Goal: Find specific page/section: Find specific page/section

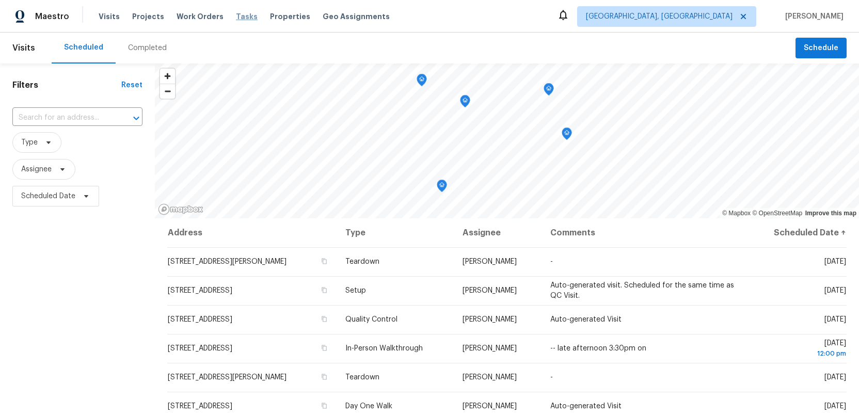
click at [239, 19] on span "Tasks" at bounding box center [247, 16] width 22 height 7
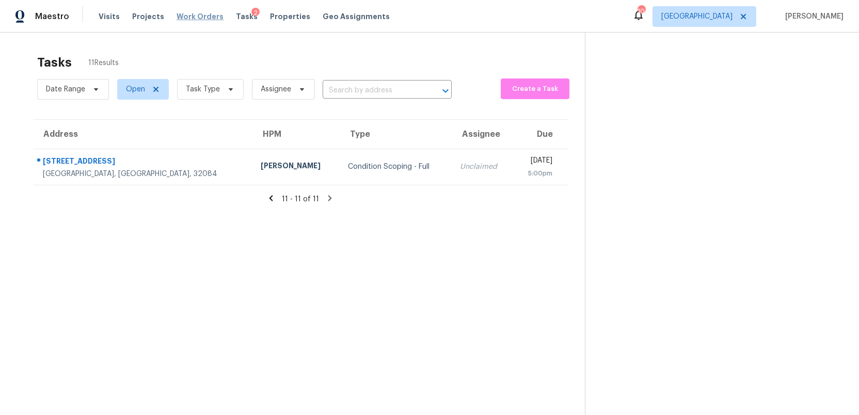
scroll to position [33, 0]
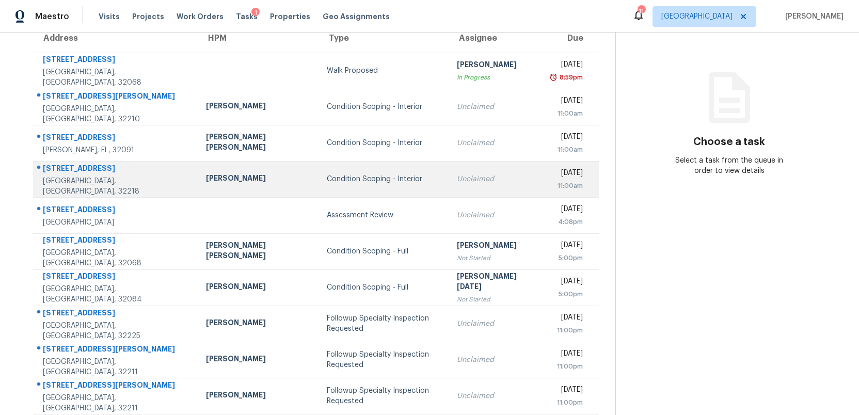
scroll to position [107, 0]
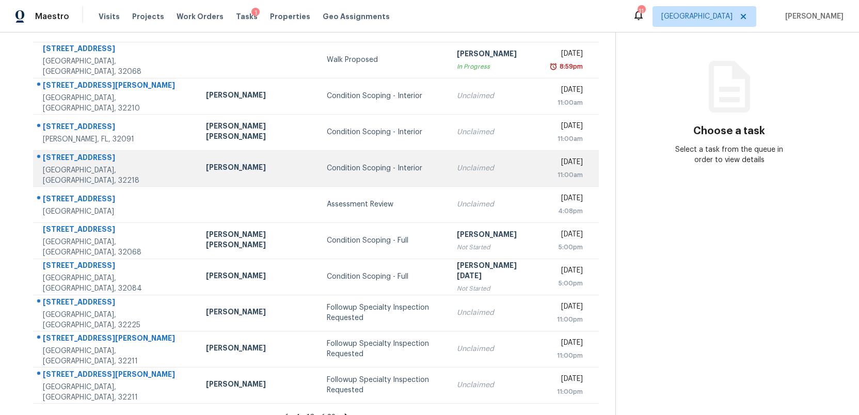
click at [230, 263] on td "William Sparks" at bounding box center [258, 276] width 121 height 36
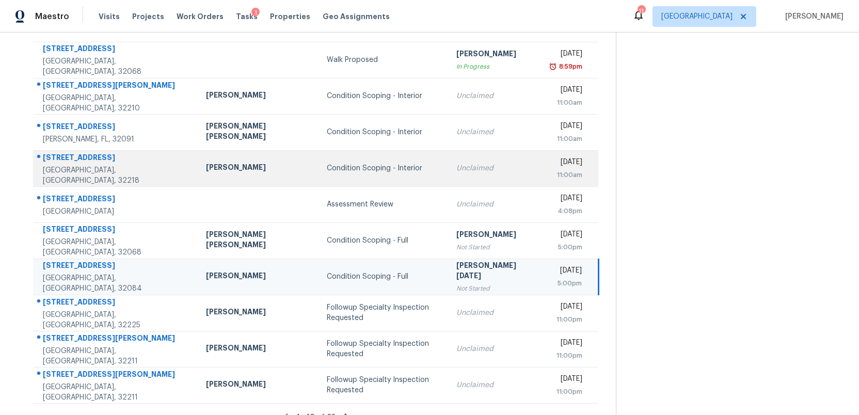
click at [230, 263] on td "William Sparks" at bounding box center [258, 276] width 121 height 36
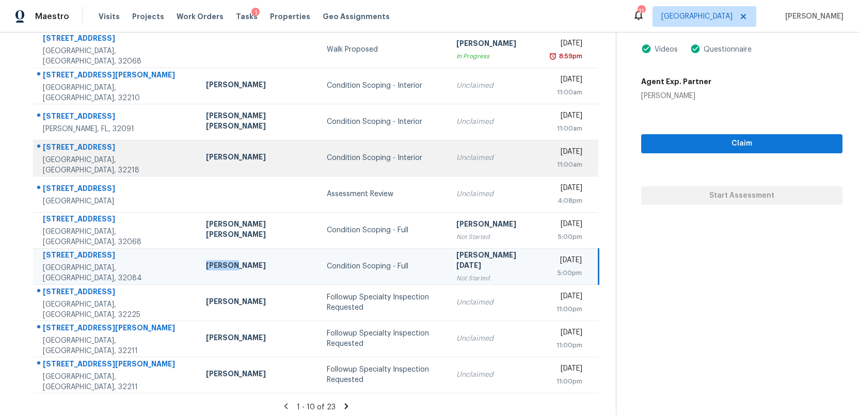
scroll to position [122, 0]
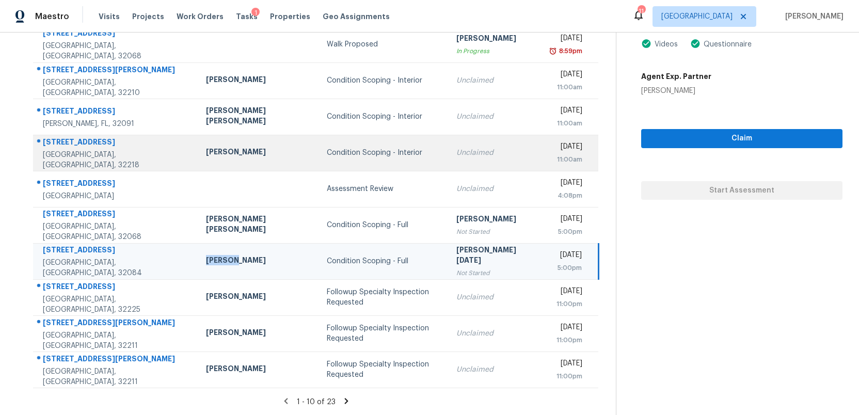
click at [230, 263] on td "[PERSON_NAME]" at bounding box center [258, 261] width 121 height 36
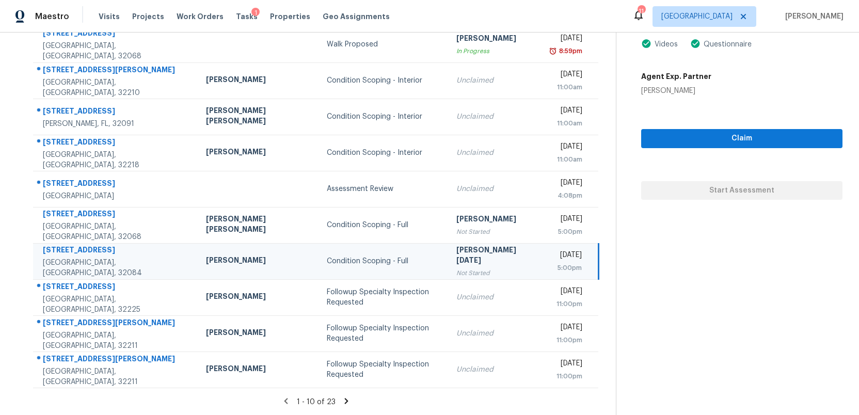
click at [342, 400] on icon at bounding box center [346, 400] width 9 height 9
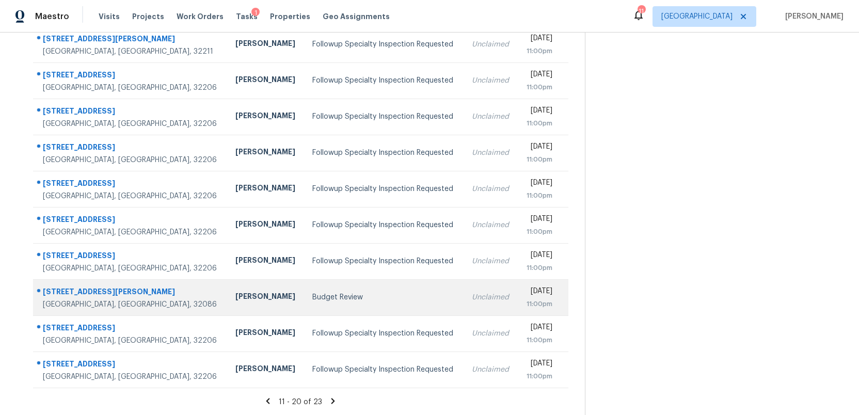
click at [312, 296] on div "Budget Review" at bounding box center [383, 297] width 142 height 10
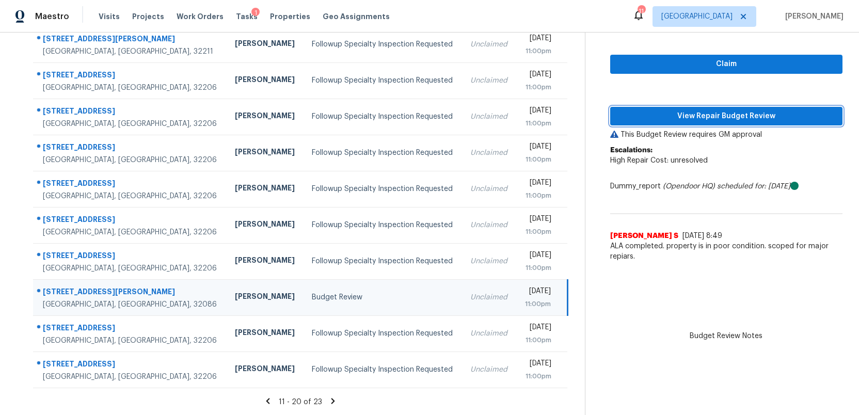
click at [723, 120] on span "View Repair Budget Review" at bounding box center [726, 116] width 216 height 13
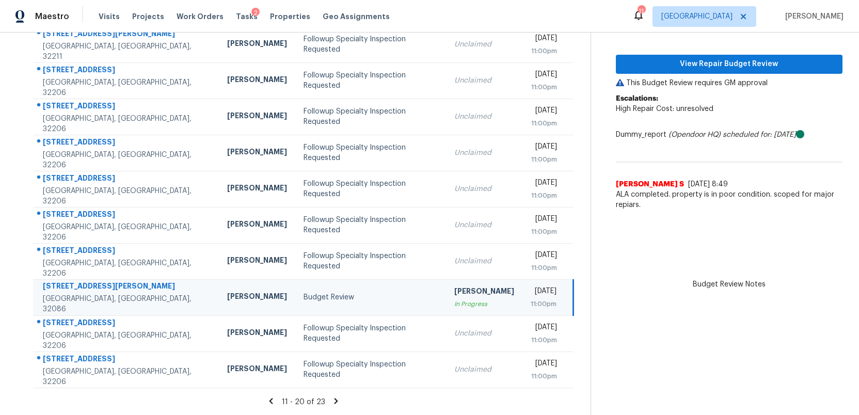
click at [331, 397] on icon at bounding box center [335, 400] width 9 height 9
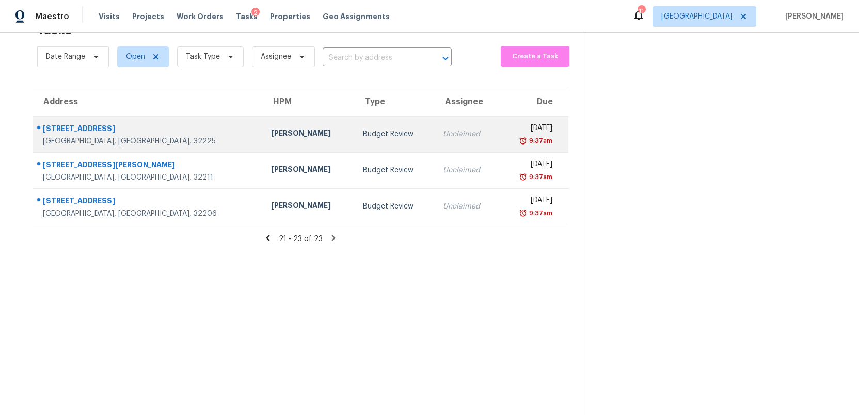
click at [354, 142] on td "Budget Review" at bounding box center [394, 134] width 80 height 36
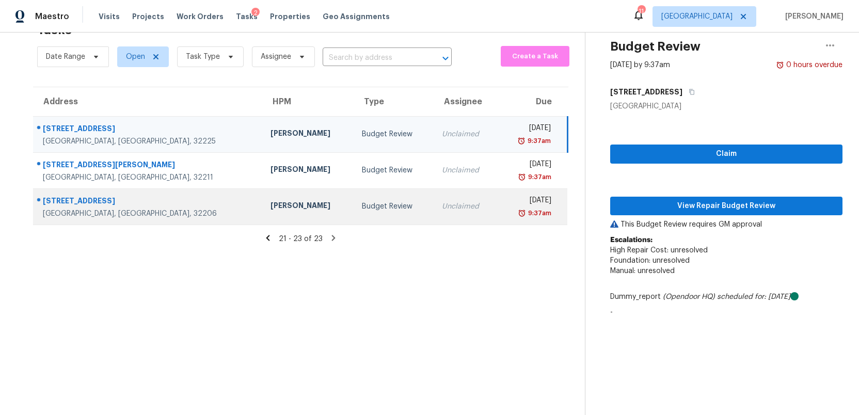
click at [353, 212] on td "Budget Review" at bounding box center [393, 206] width 80 height 36
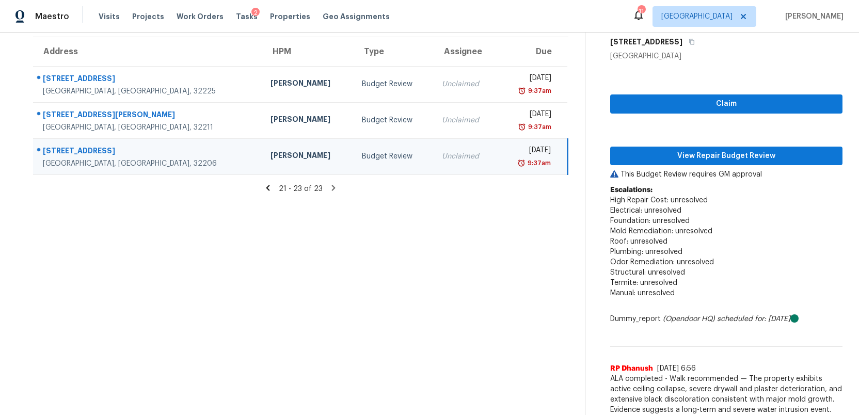
scroll to position [98, 0]
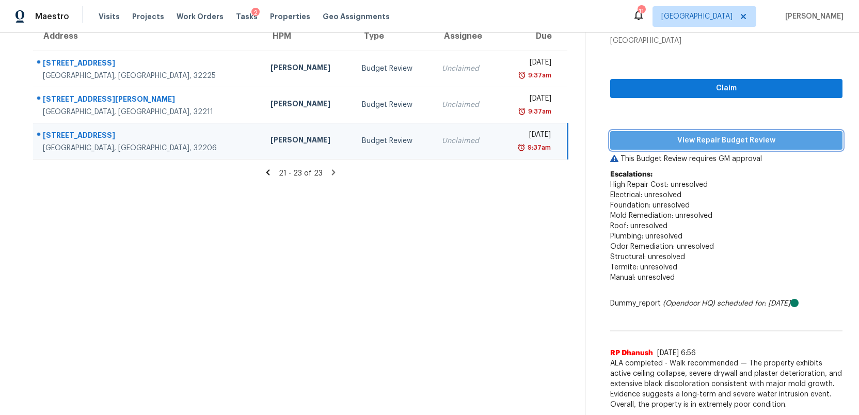
click at [732, 143] on span "View Repair Budget Review" at bounding box center [726, 140] width 216 height 13
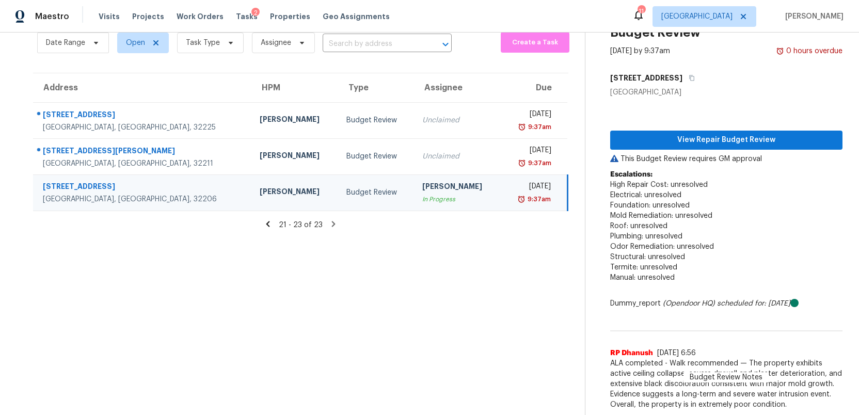
scroll to position [46, 0]
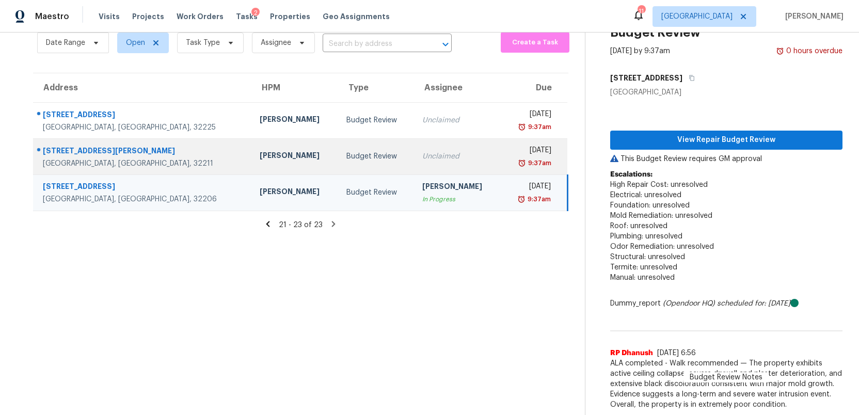
click at [346, 153] on div "Budget Review" at bounding box center [376, 156] width 60 height 10
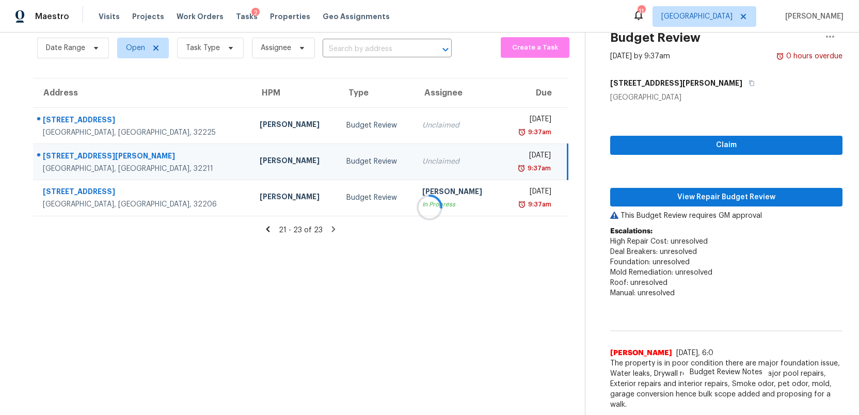
scroll to position [57, 0]
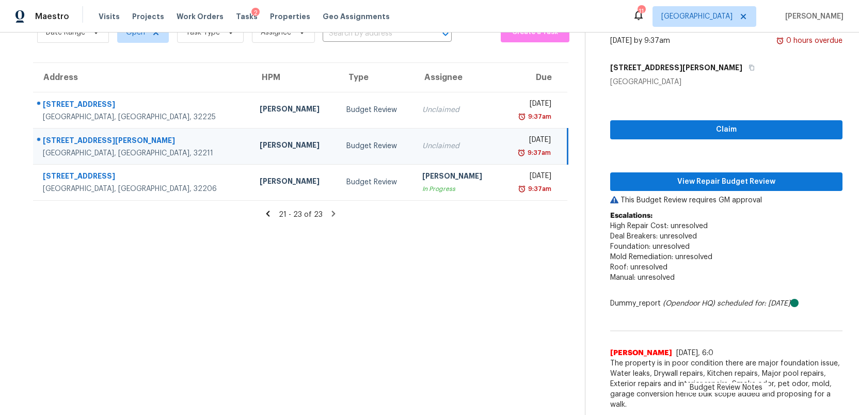
click at [659, 196] on p "This Budget Review requires GM approval" at bounding box center [726, 200] width 232 height 10
click at [661, 184] on span "View Repair Budget Review" at bounding box center [726, 181] width 216 height 13
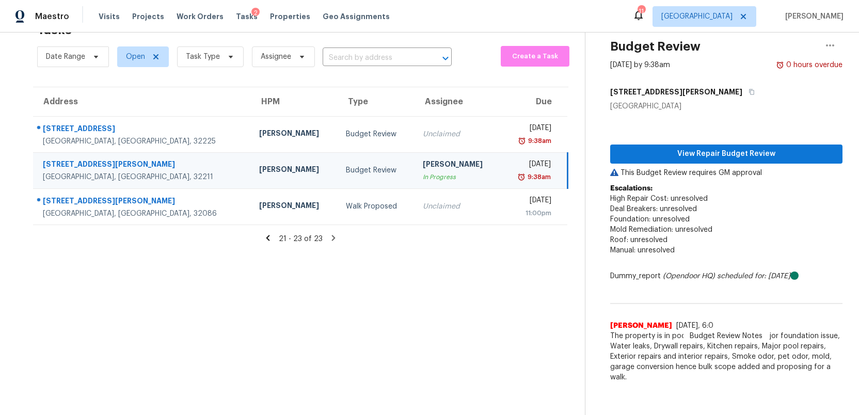
scroll to position [33, 0]
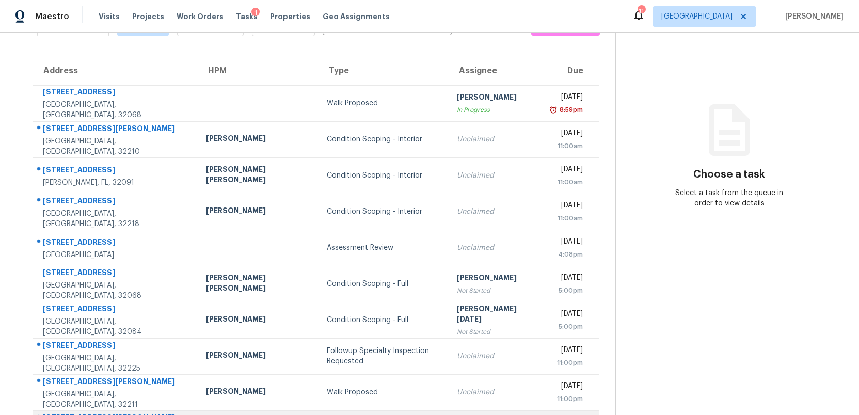
scroll to position [122, 0]
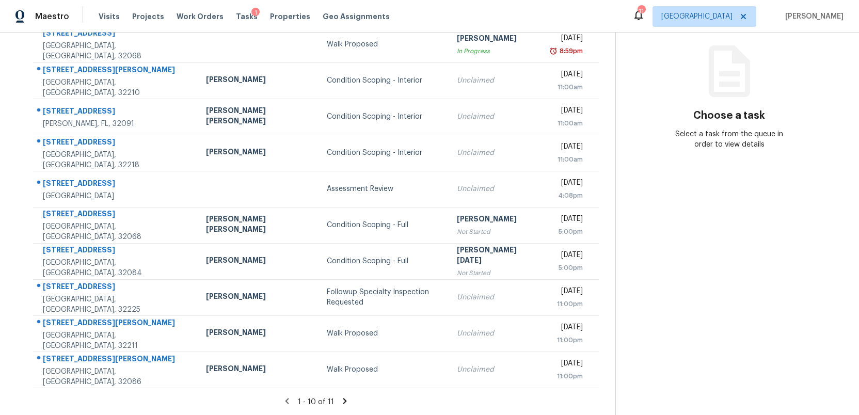
click at [343, 400] on icon at bounding box center [345, 401] width 4 height 6
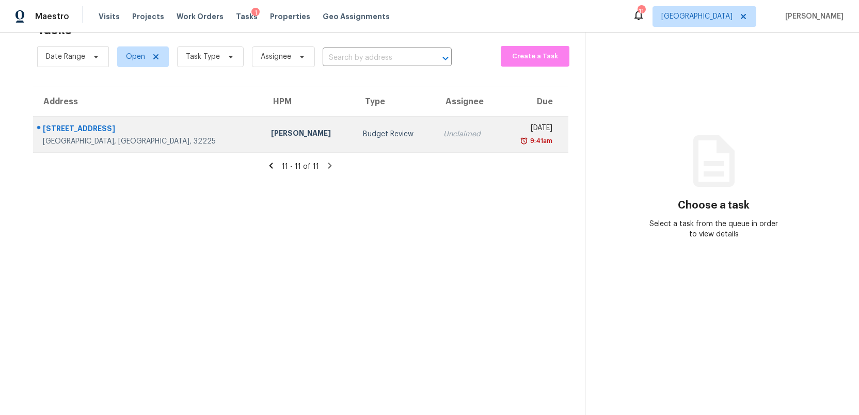
click at [271, 136] on div "[PERSON_NAME]" at bounding box center [308, 134] width 75 height 13
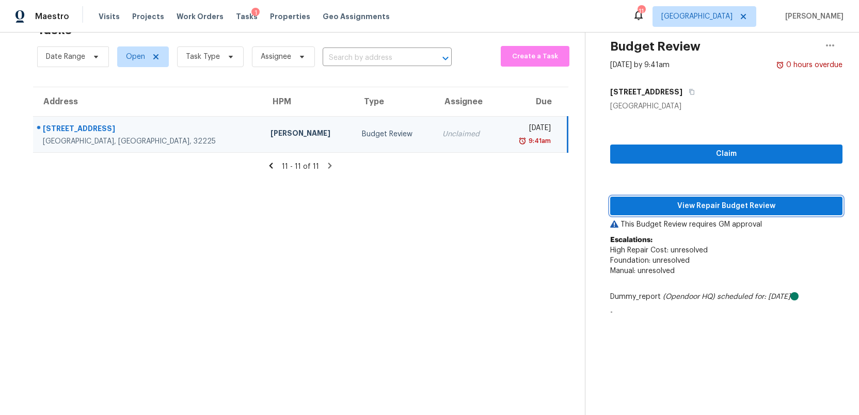
click at [735, 211] on span "View Repair Budget Review" at bounding box center [726, 206] width 216 height 13
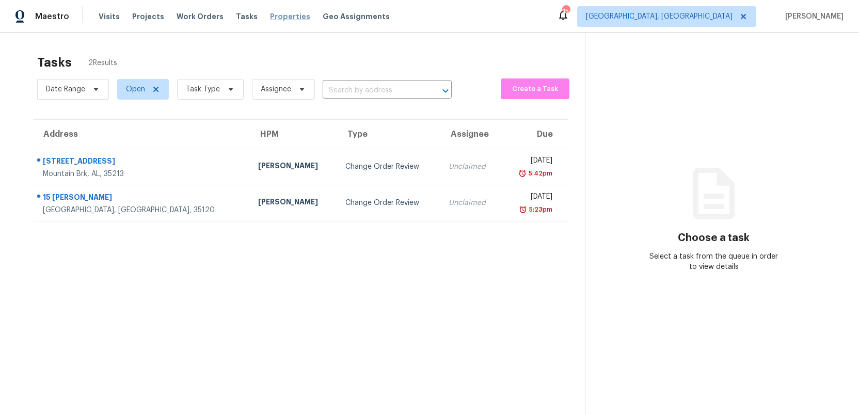
click at [270, 17] on span "Properties" at bounding box center [290, 16] width 40 height 10
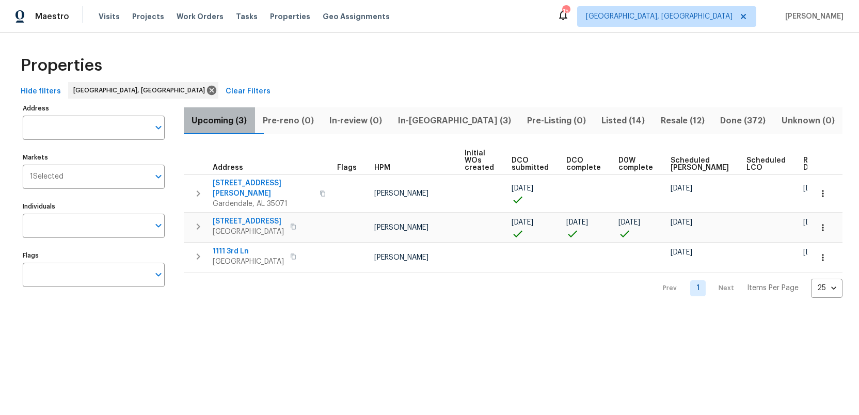
click at [231, 119] on span "Upcoming (3)" at bounding box center [219, 121] width 59 height 14
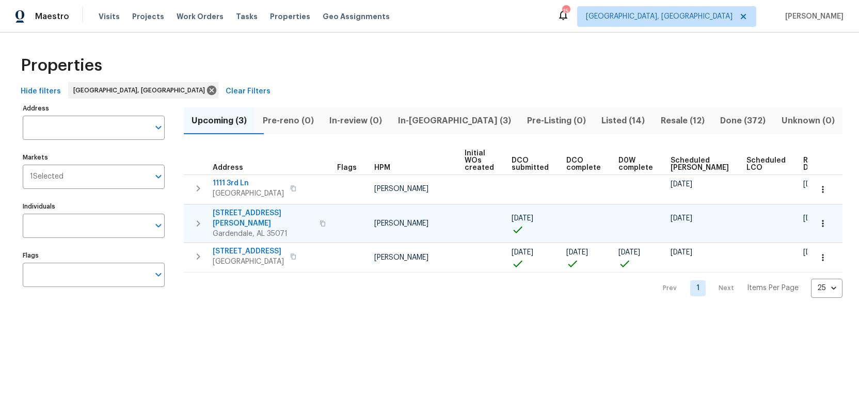
click at [247, 213] on span "309 Catherine Ct" at bounding box center [263, 218] width 101 height 21
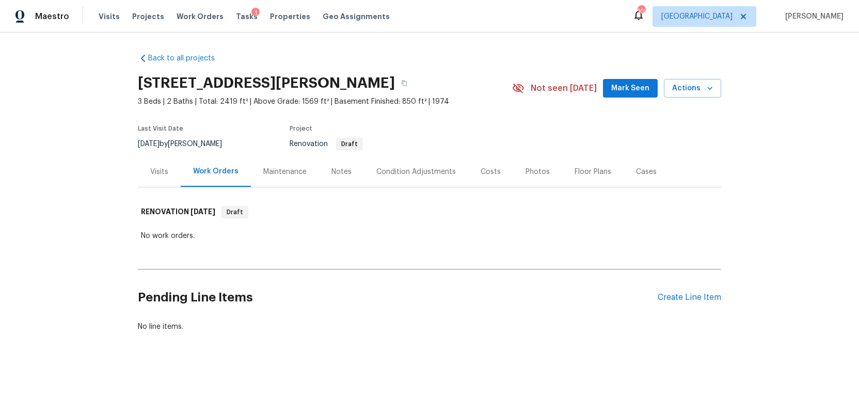
click at [491, 168] on div "Costs" at bounding box center [490, 172] width 20 height 10
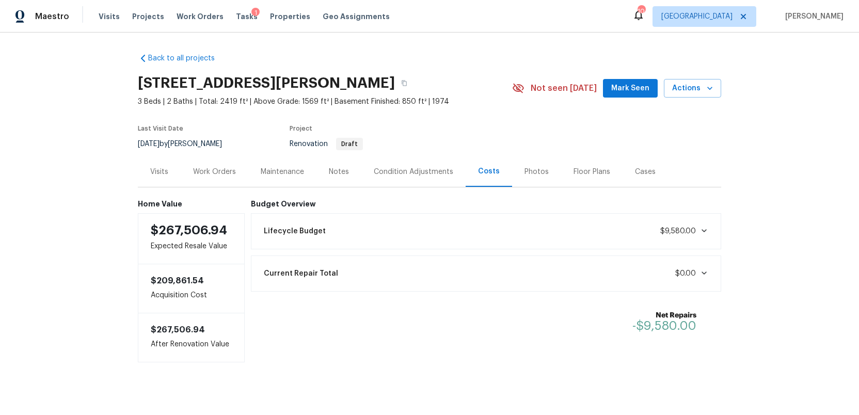
scroll to position [10, 0]
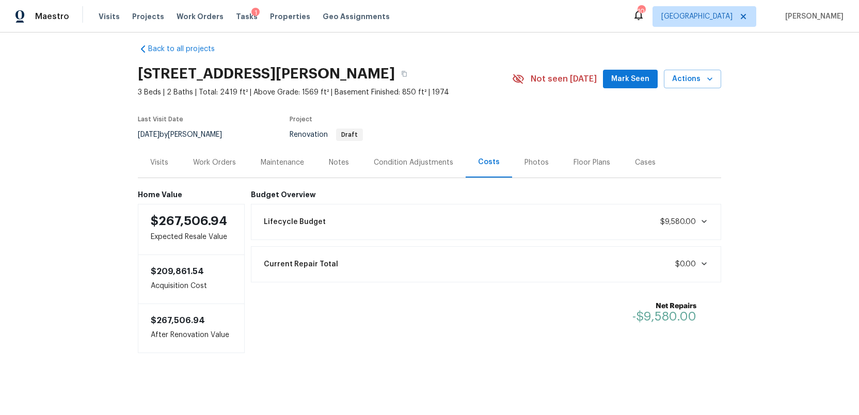
click at [704, 223] on icon at bounding box center [704, 221] width 8 height 8
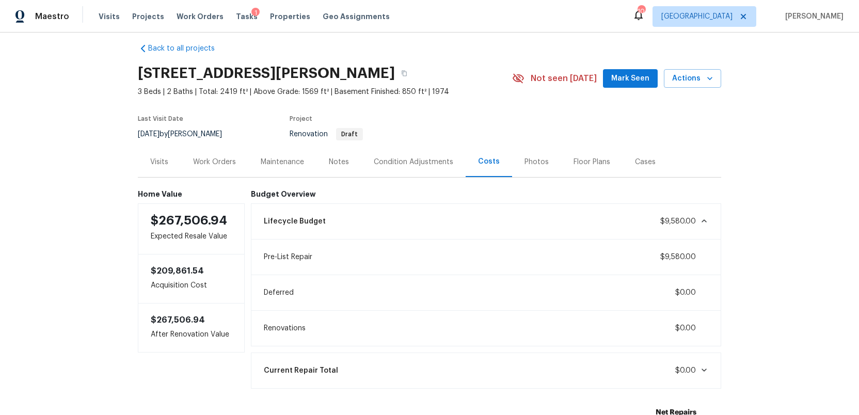
click at [704, 223] on icon at bounding box center [704, 221] width 8 height 8
